Goal: Transaction & Acquisition: Purchase product/service

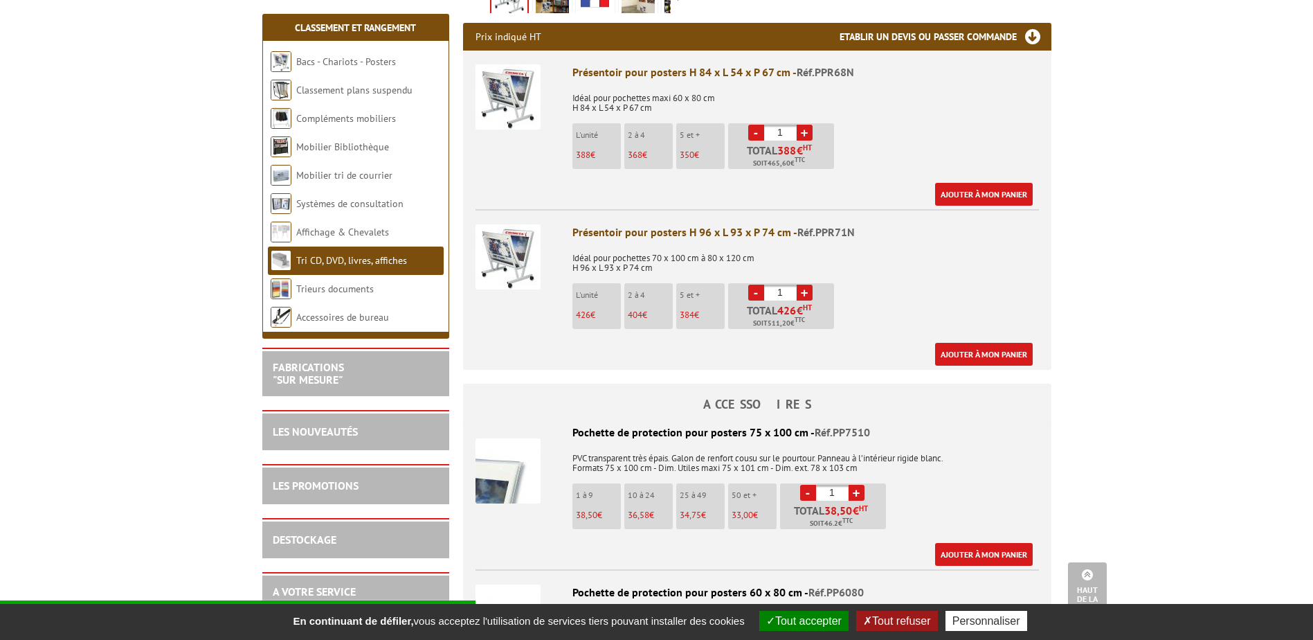
scroll to position [554, 0]
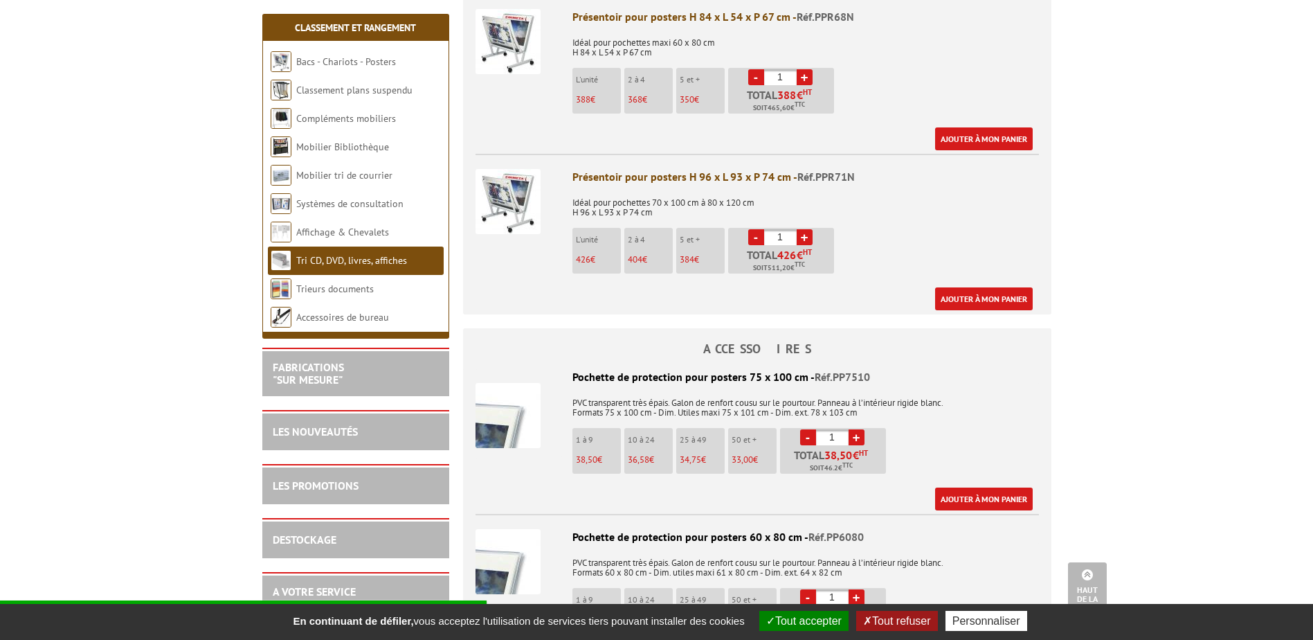
click at [509, 424] on img at bounding box center [508, 415] width 65 height 65
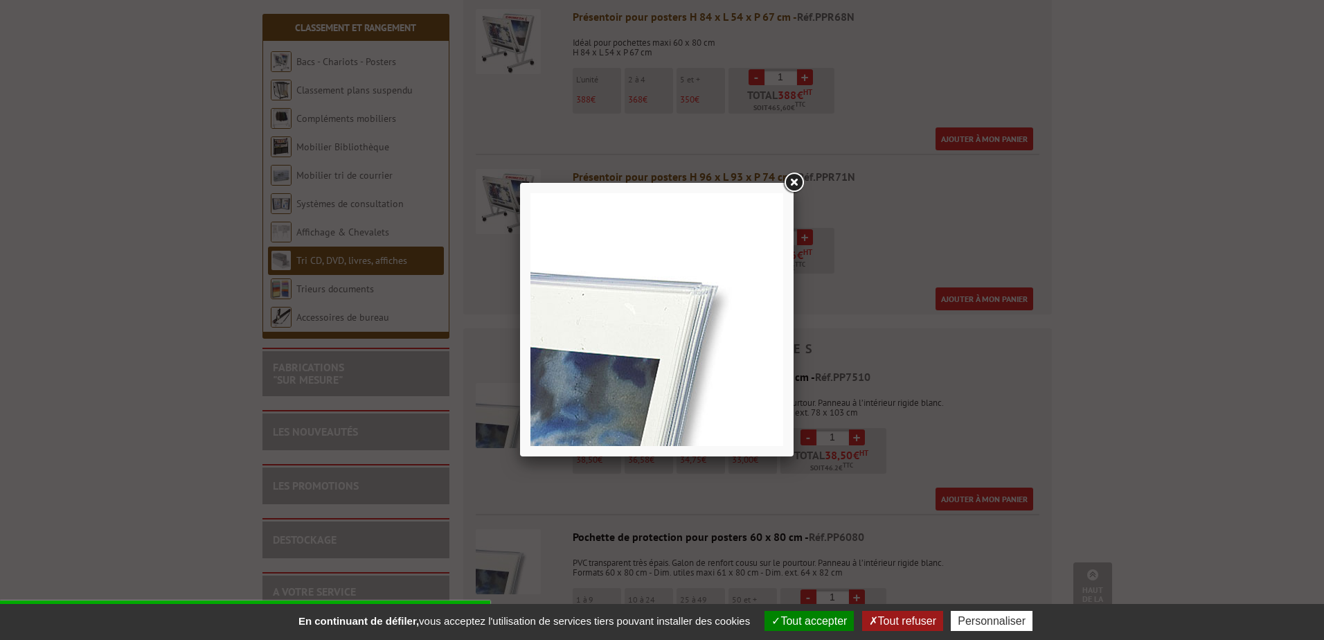
click at [793, 181] on link at bounding box center [793, 182] width 25 height 25
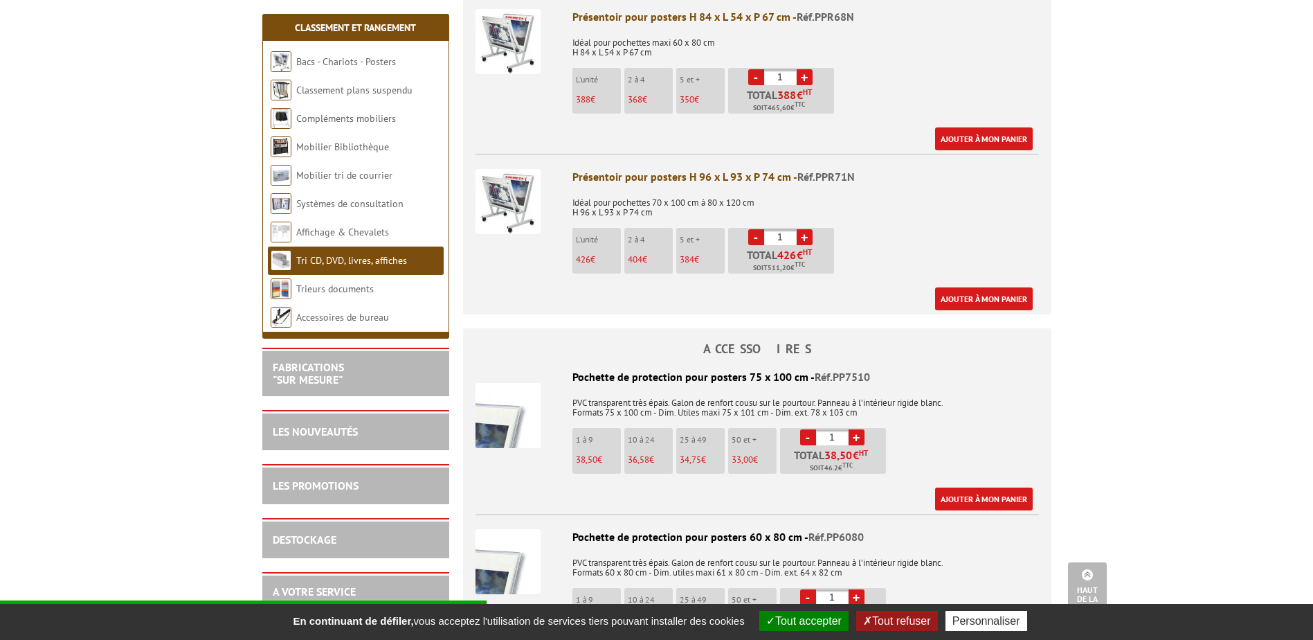
click at [856, 436] on link "+" at bounding box center [857, 437] width 16 height 16
click at [834, 435] on input "2" at bounding box center [832, 437] width 33 height 16
click at [810, 442] on link "-" at bounding box center [808, 437] width 16 height 16
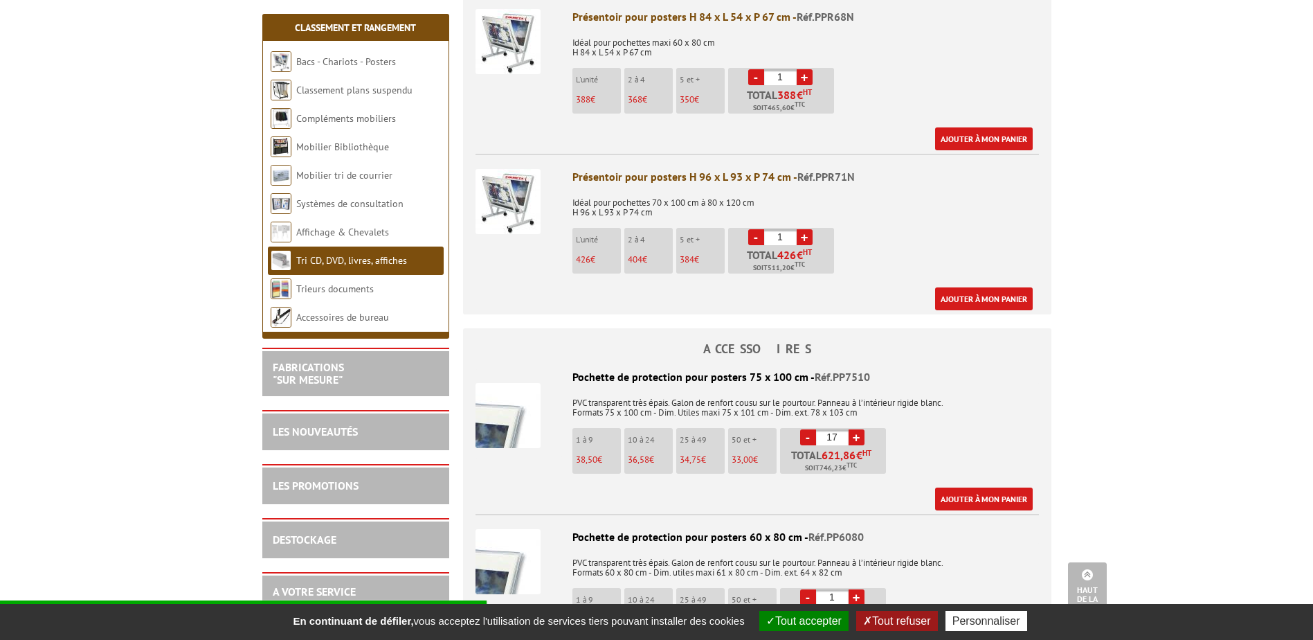
click at [810, 442] on link "-" at bounding box center [808, 437] width 16 height 16
click at [810, 440] on link "-" at bounding box center [808, 437] width 16 height 16
click at [807, 440] on link "-" at bounding box center [808, 437] width 16 height 16
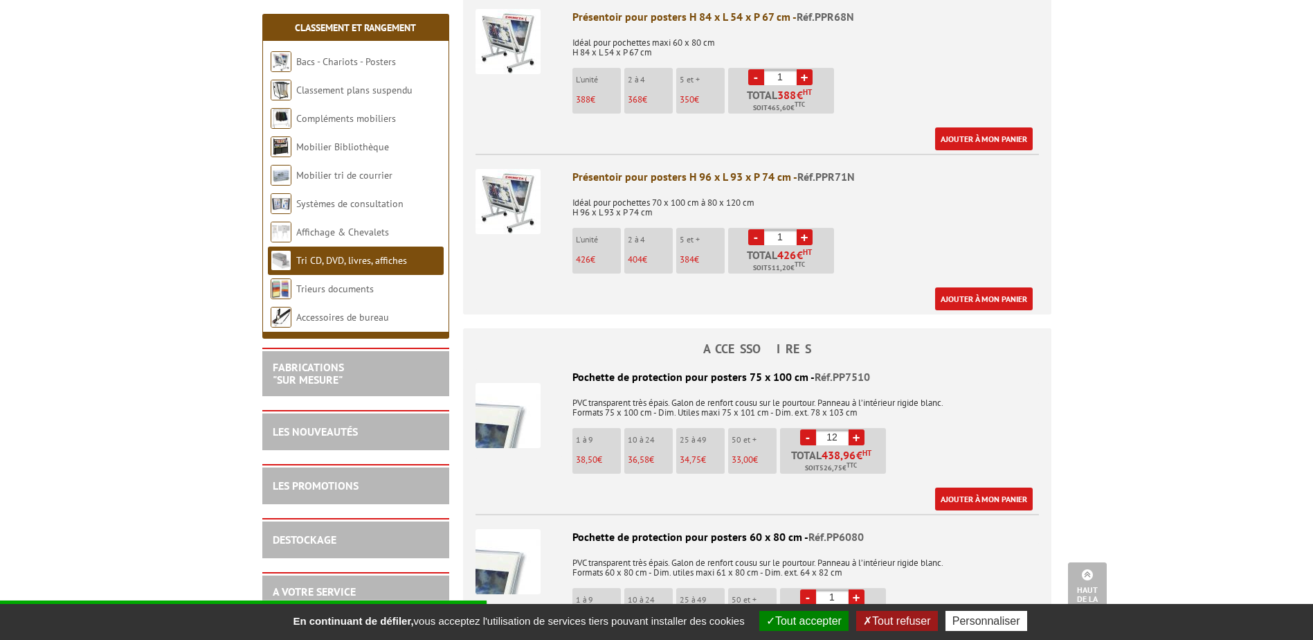
click at [807, 440] on link "-" at bounding box center [808, 437] width 16 height 16
click at [499, 426] on img at bounding box center [508, 415] width 65 height 65
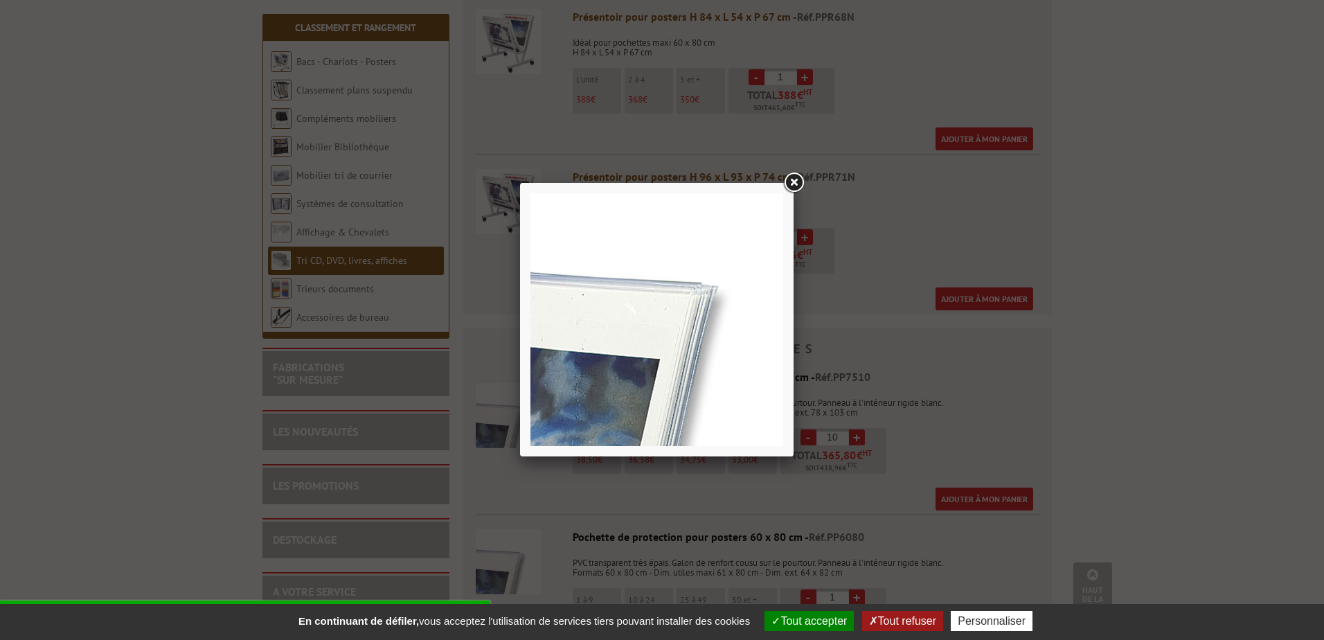
click at [791, 179] on link at bounding box center [793, 182] width 25 height 25
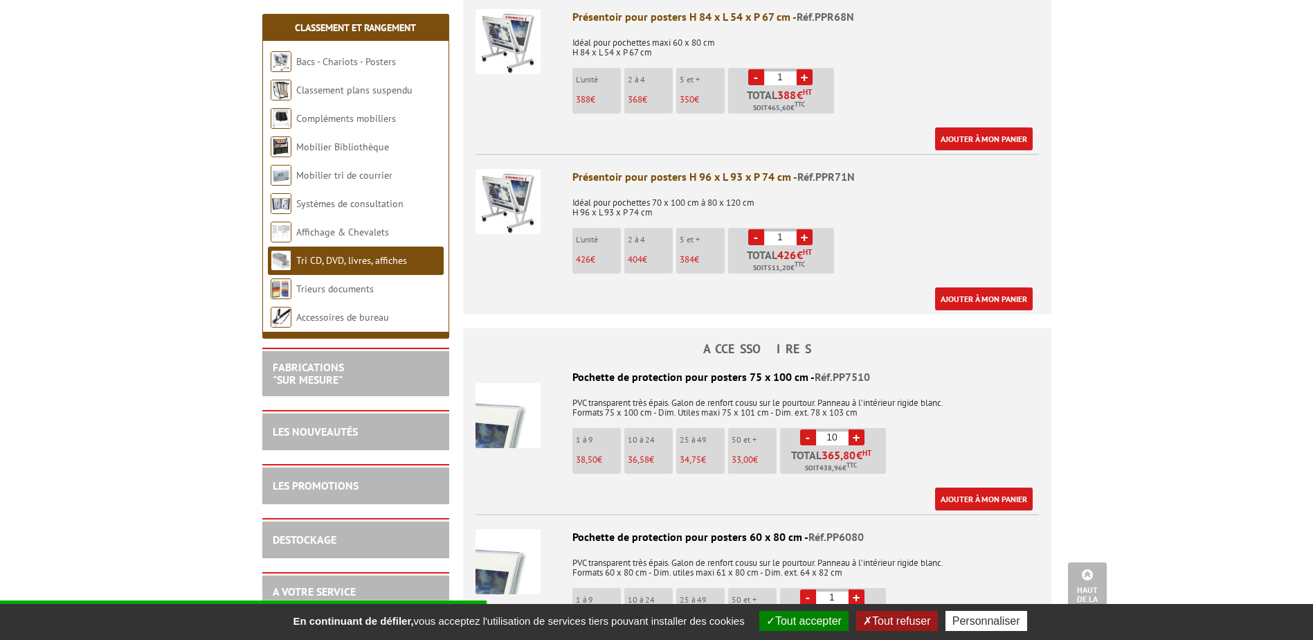
click at [906, 626] on button "Tout refuser" at bounding box center [896, 621] width 81 height 20
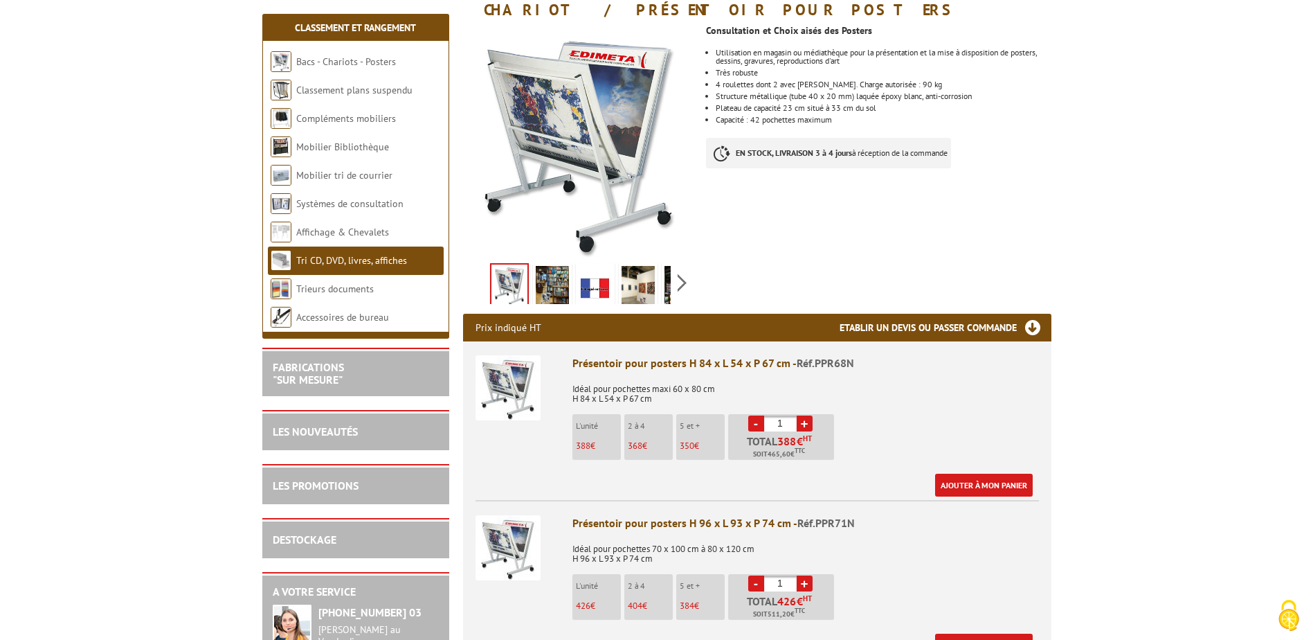
scroll to position [138, 0]
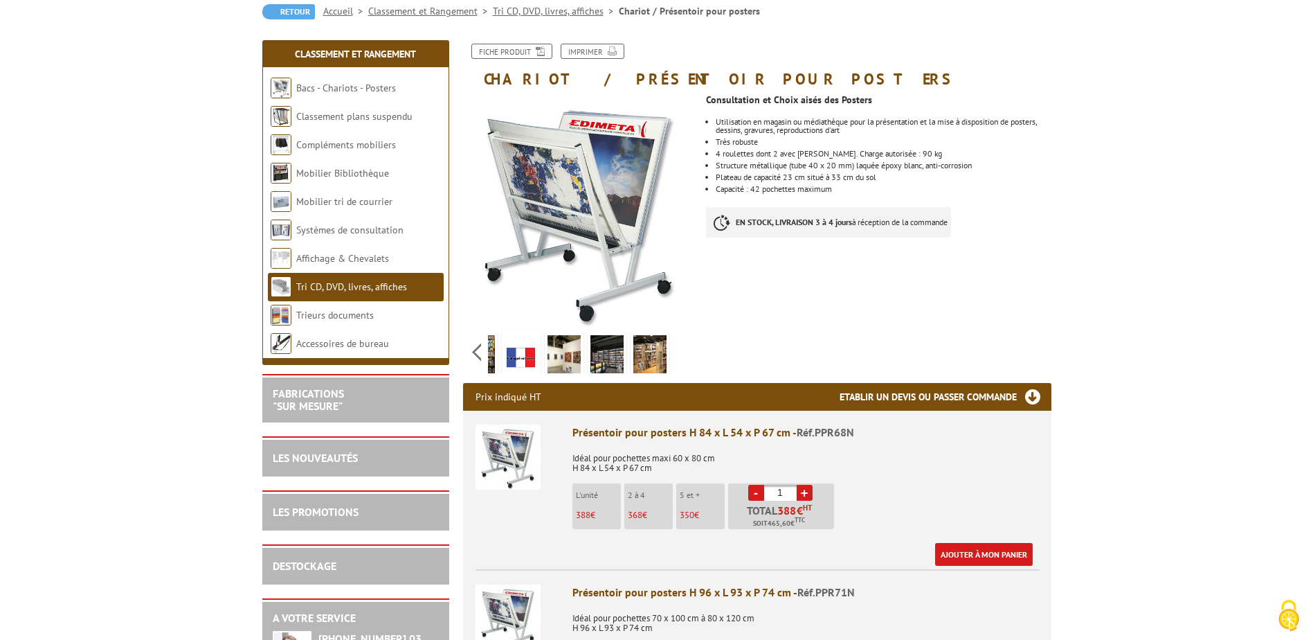
click at [680, 348] on div "Previous Next" at bounding box center [579, 352] width 233 height 48
click at [514, 52] on link "Fiche produit" at bounding box center [512, 51] width 81 height 15
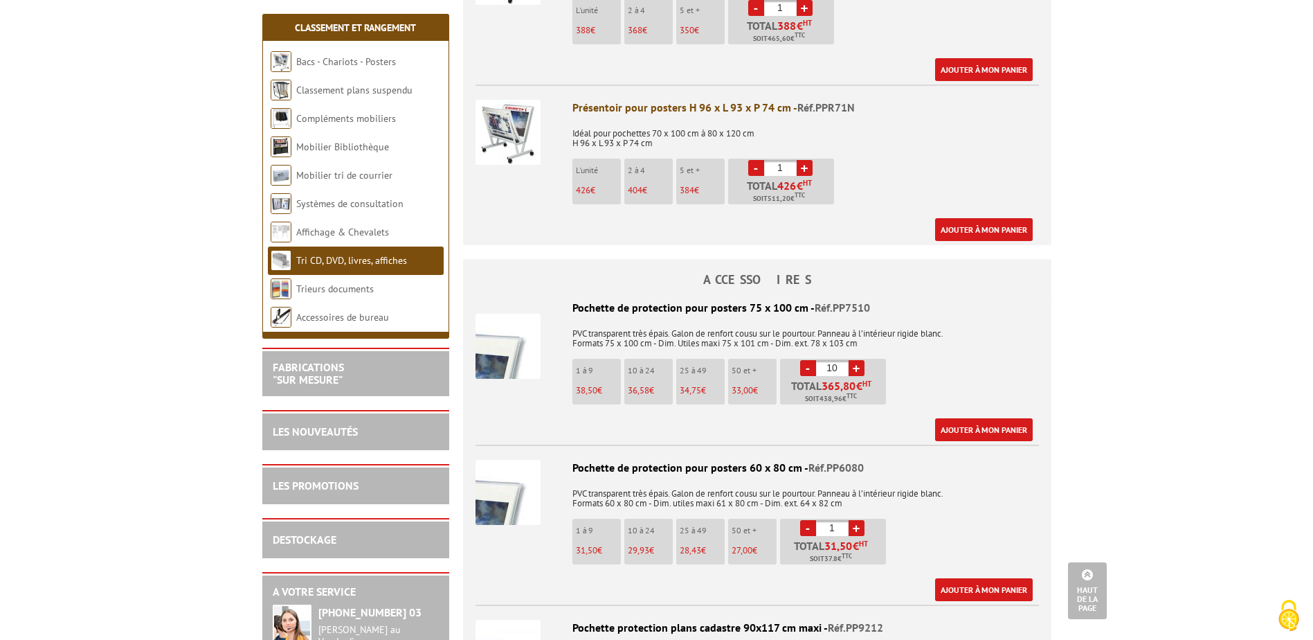
scroll to position [692, 0]
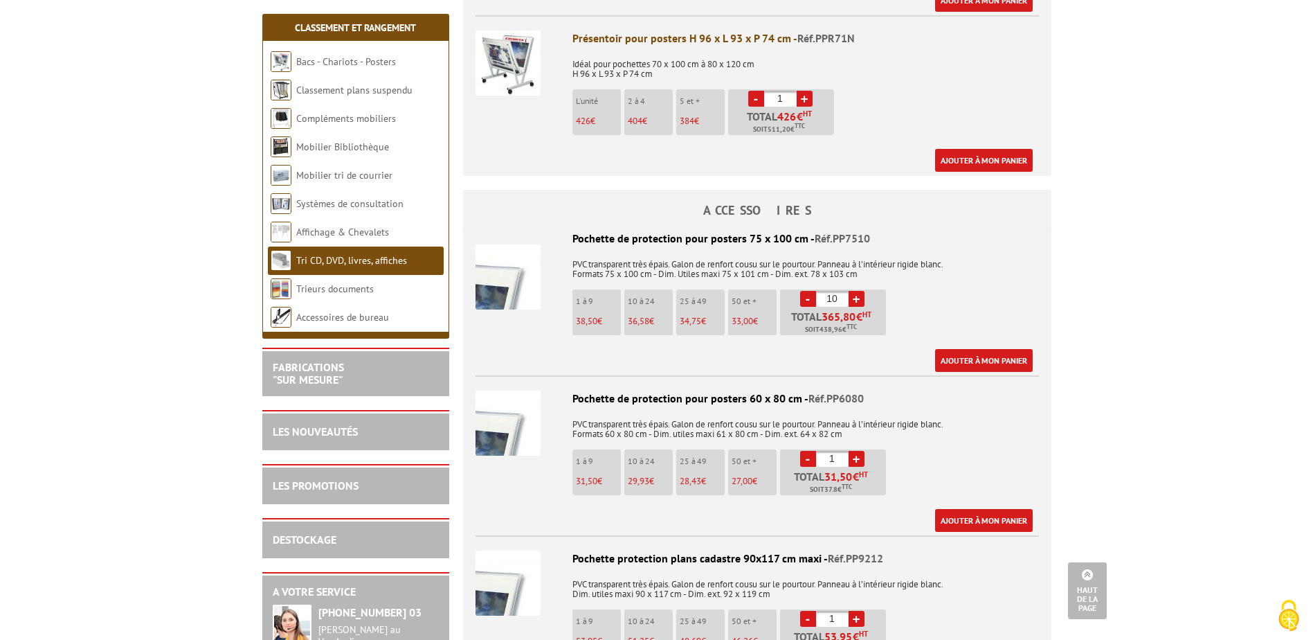
click at [806, 301] on link "-" at bounding box center [808, 299] width 16 height 16
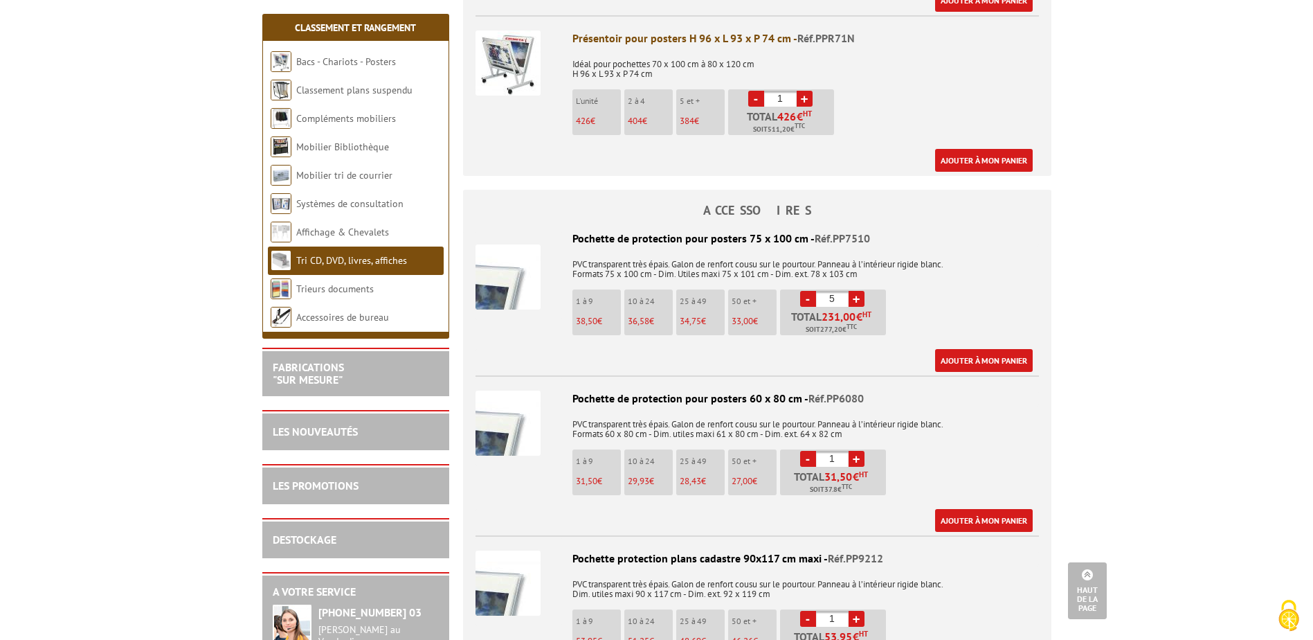
click at [806, 301] on link "-" at bounding box center [808, 299] width 16 height 16
type input "1"
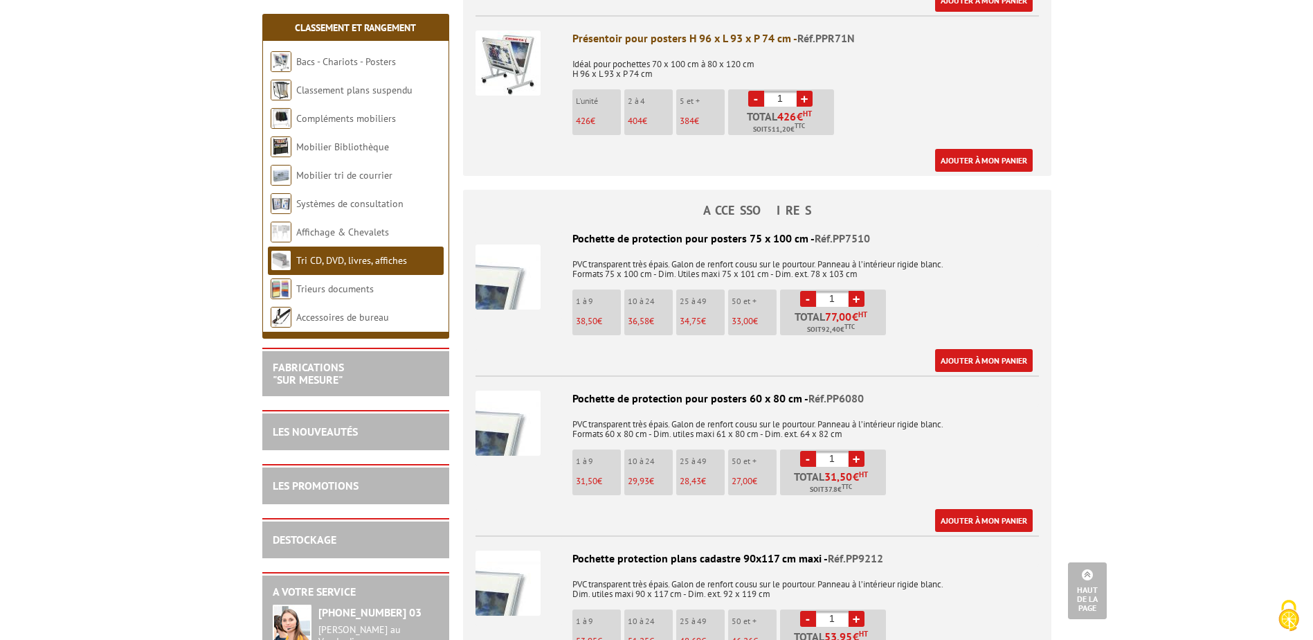
click at [806, 301] on link "-" at bounding box center [808, 299] width 16 height 16
click at [859, 458] on link "+" at bounding box center [857, 459] width 16 height 16
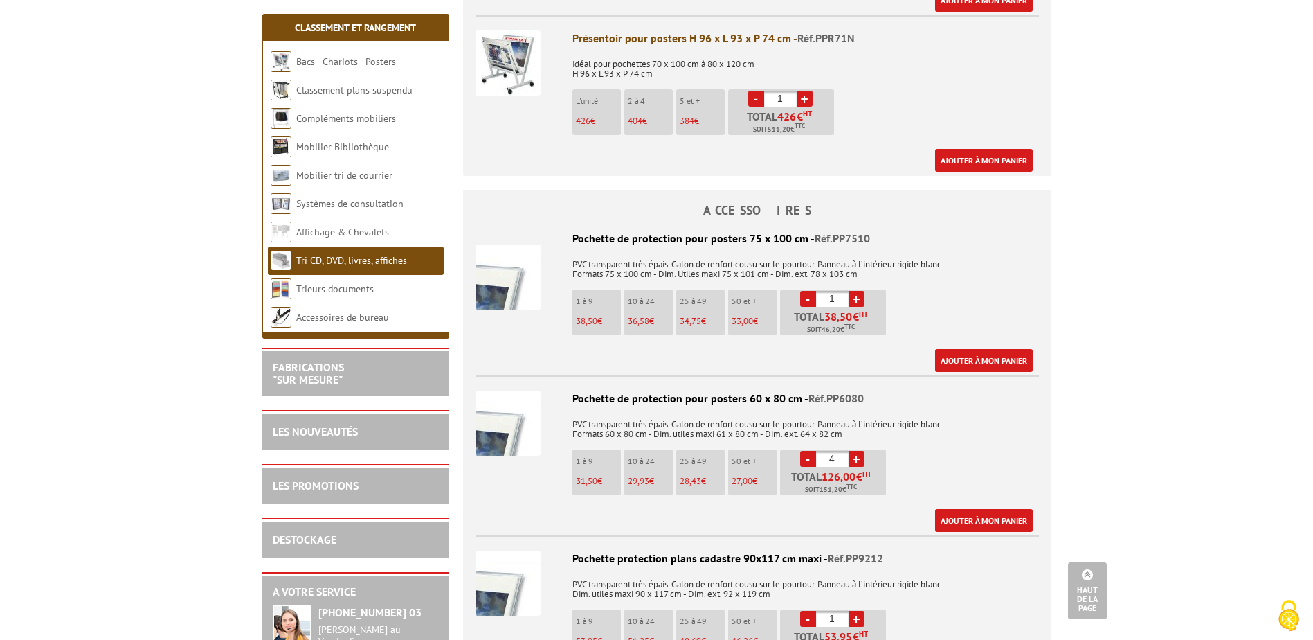
click at [859, 458] on link "+" at bounding box center [857, 459] width 16 height 16
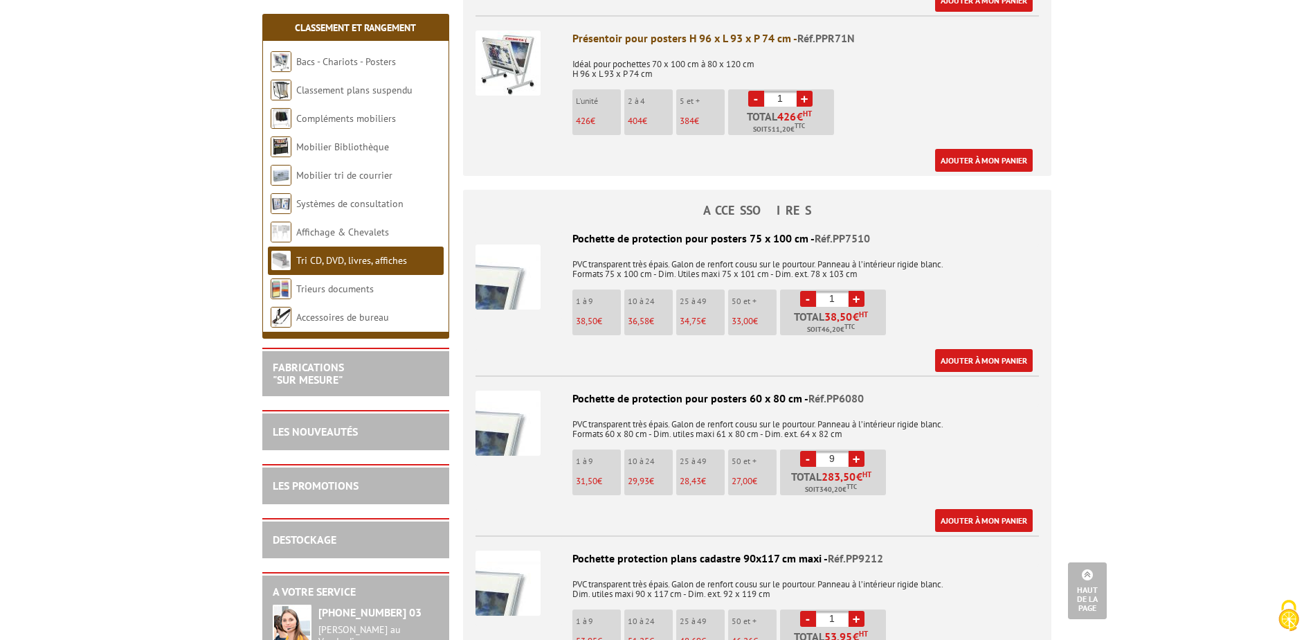
click at [859, 458] on link "+" at bounding box center [857, 459] width 16 height 16
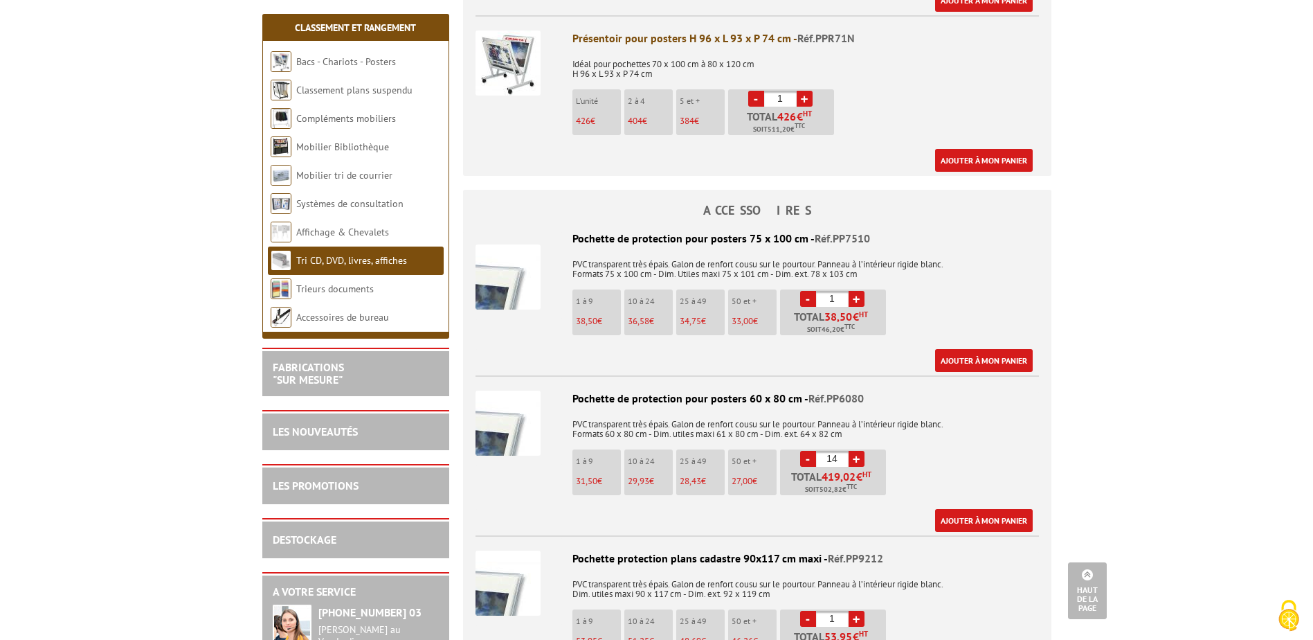
click at [859, 458] on link "+" at bounding box center [857, 459] width 16 height 16
click at [808, 458] on link "-" at bounding box center [808, 459] width 16 height 16
click at [859, 459] on link "+" at bounding box center [857, 459] width 16 height 16
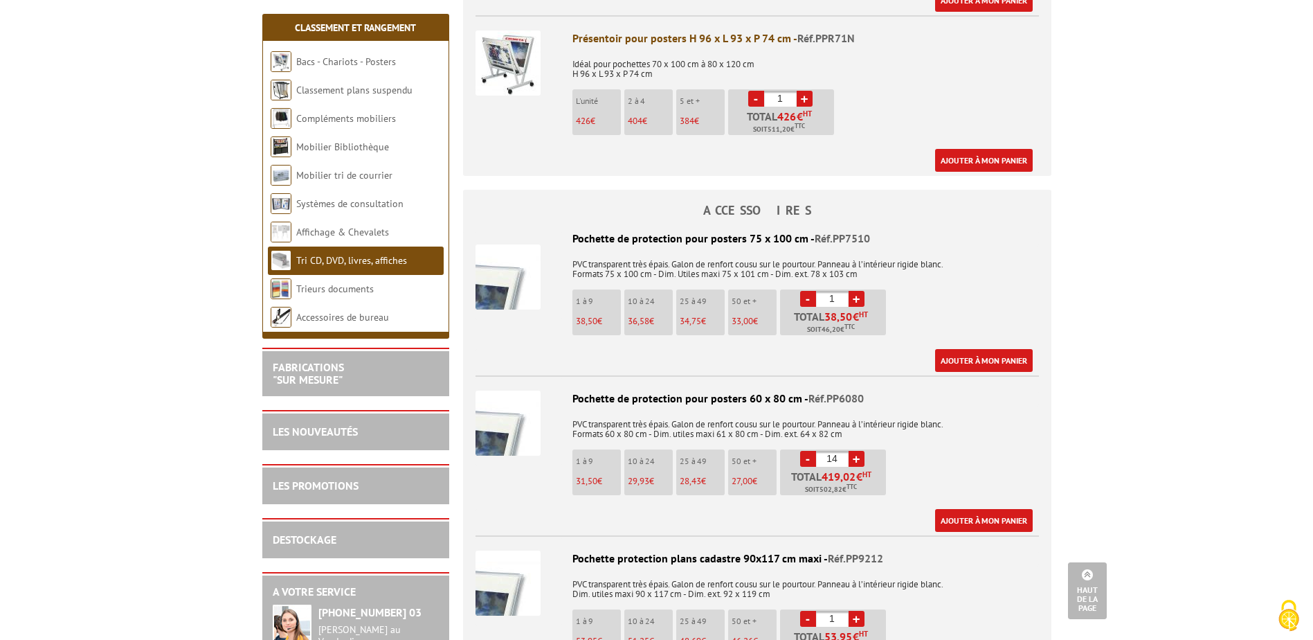
type input "15"
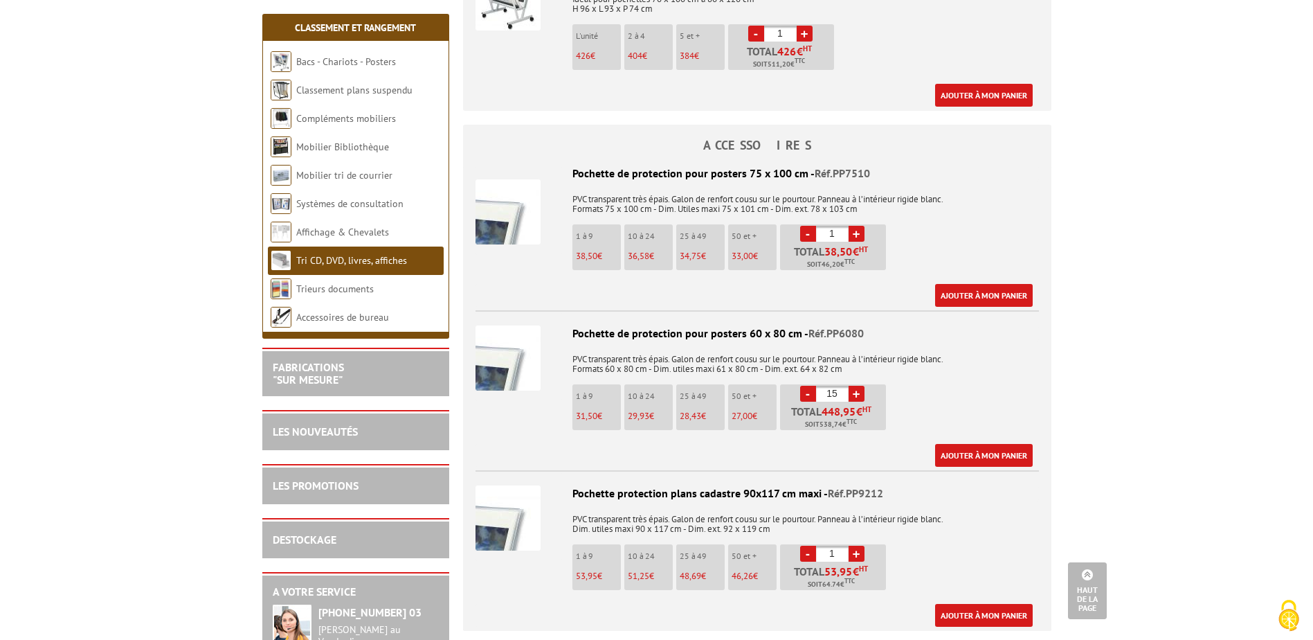
scroll to position [762, 0]
